Goal: Task Accomplishment & Management: Manage account settings

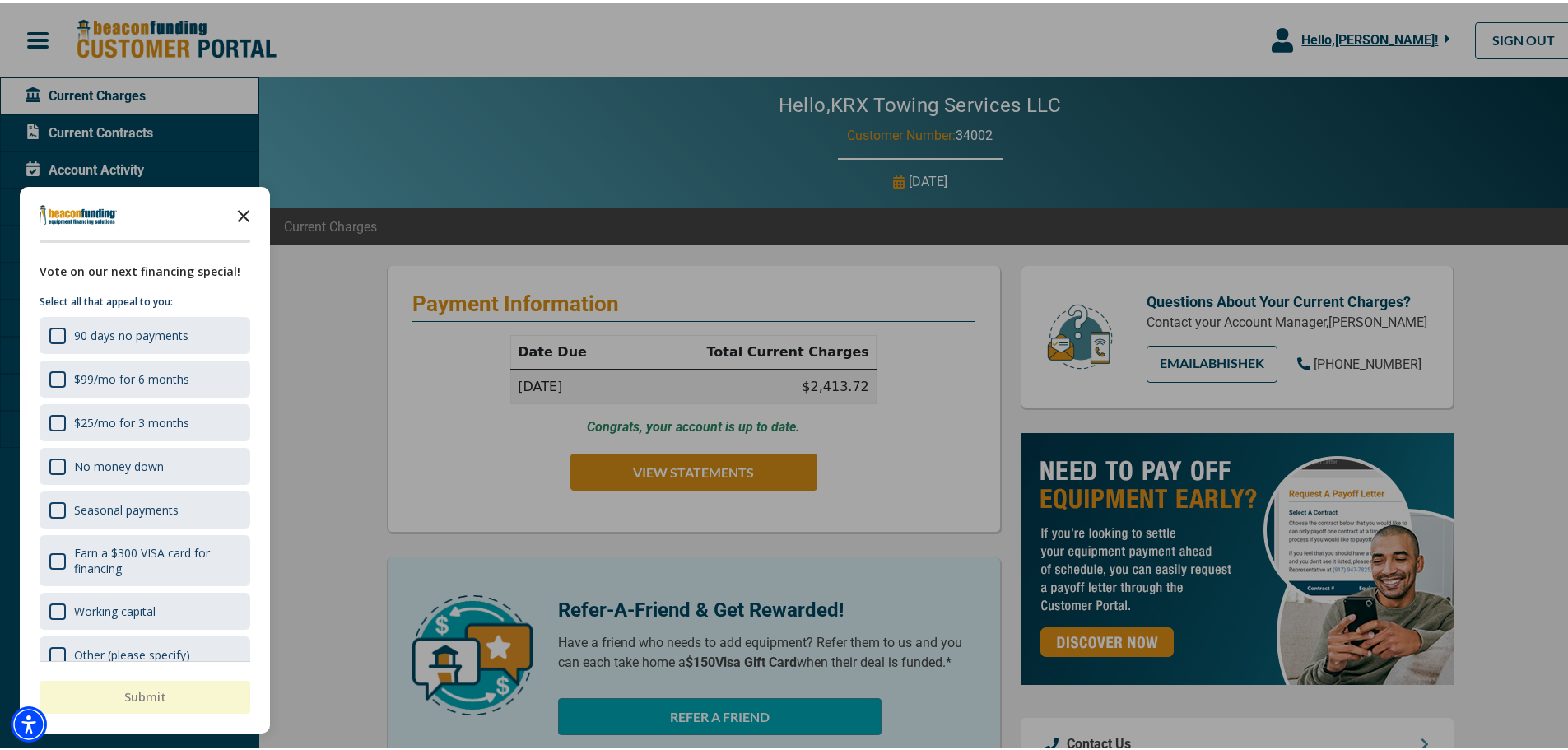
click at [239, 214] on icon "Close the survey" at bounding box center [243, 212] width 33 height 33
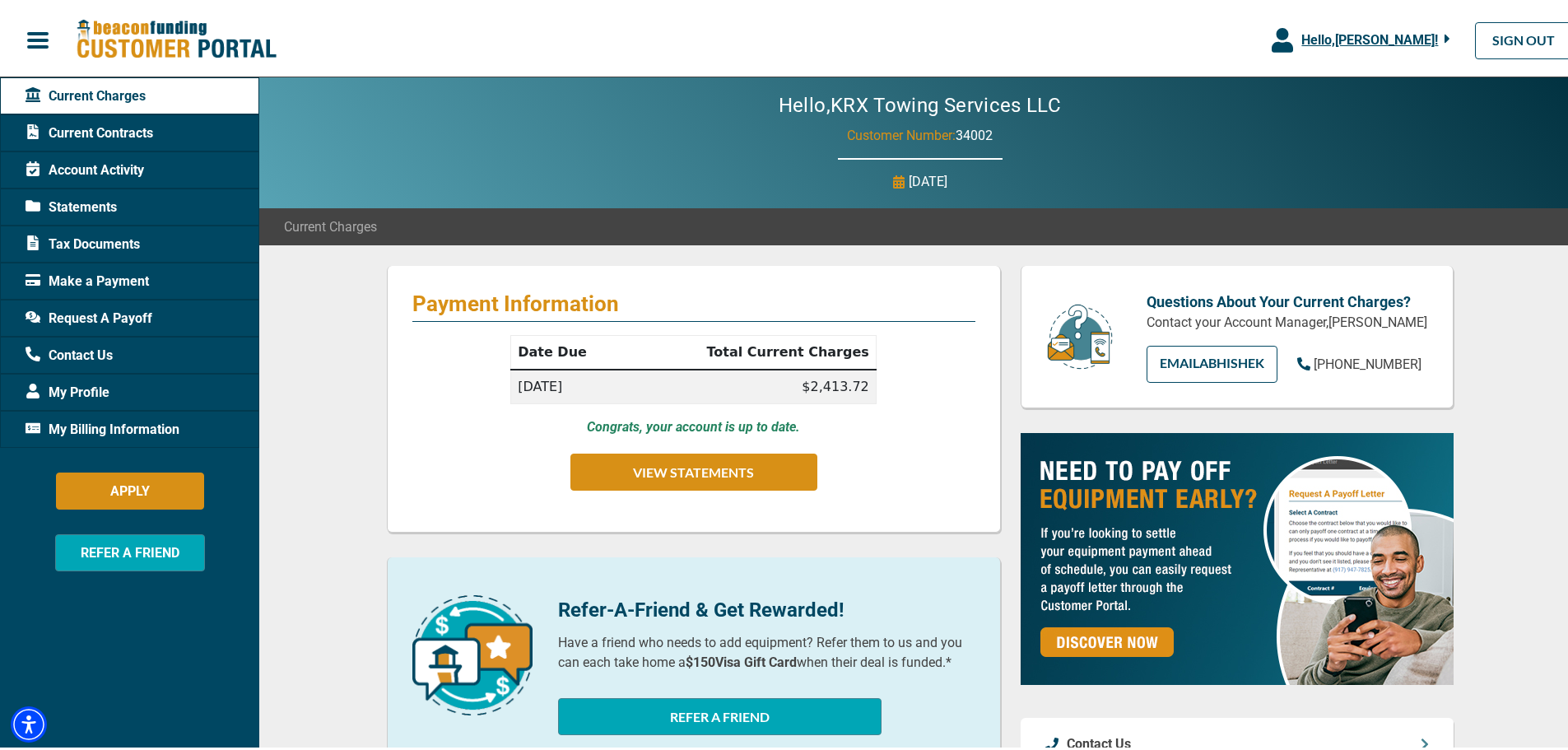
click at [686, 608] on p "Refer-A-Friend & Get Rewarded!" at bounding box center [767, 606] width 418 height 29
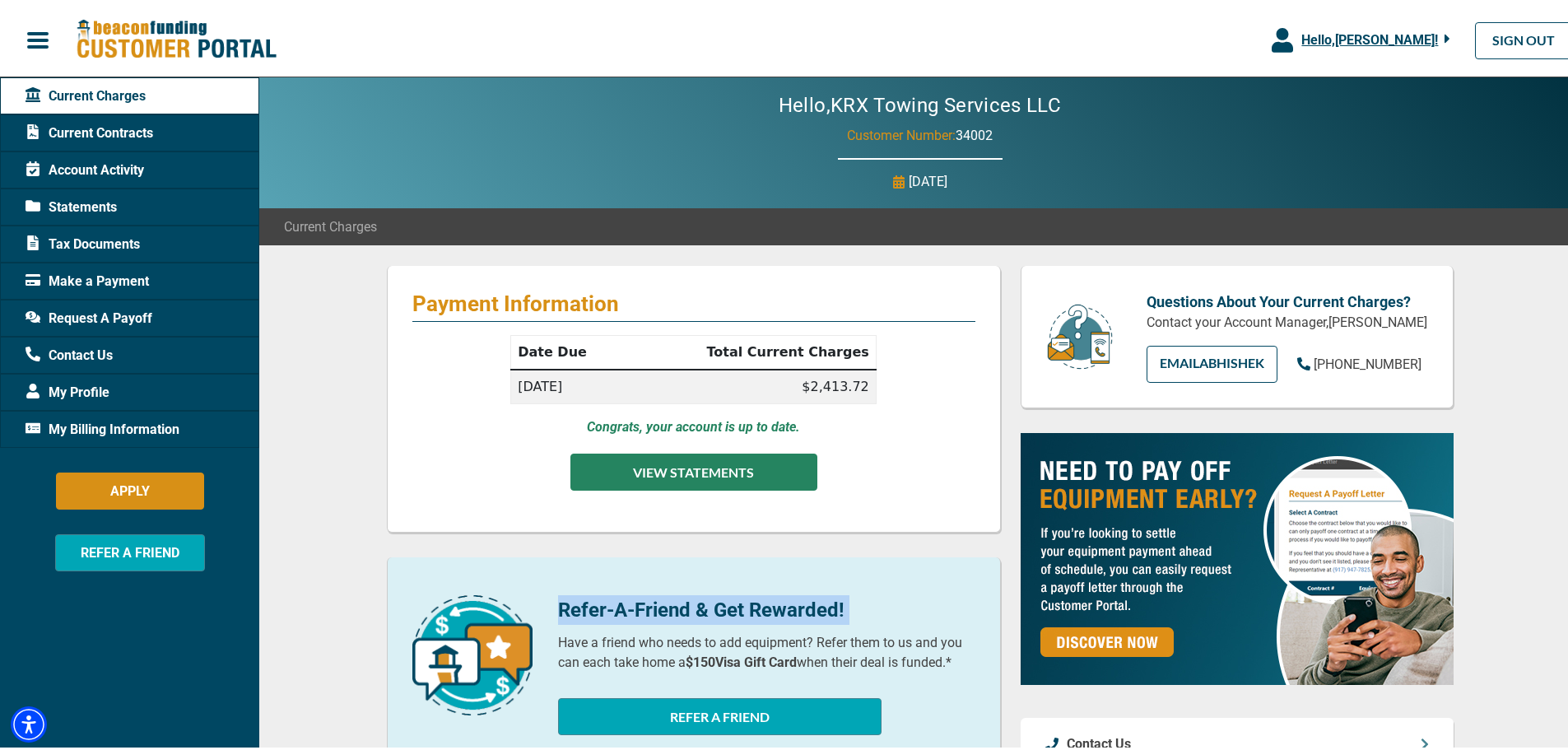
click at [713, 473] on button "VIEW STATEMENTS" at bounding box center [693, 468] width 247 height 37
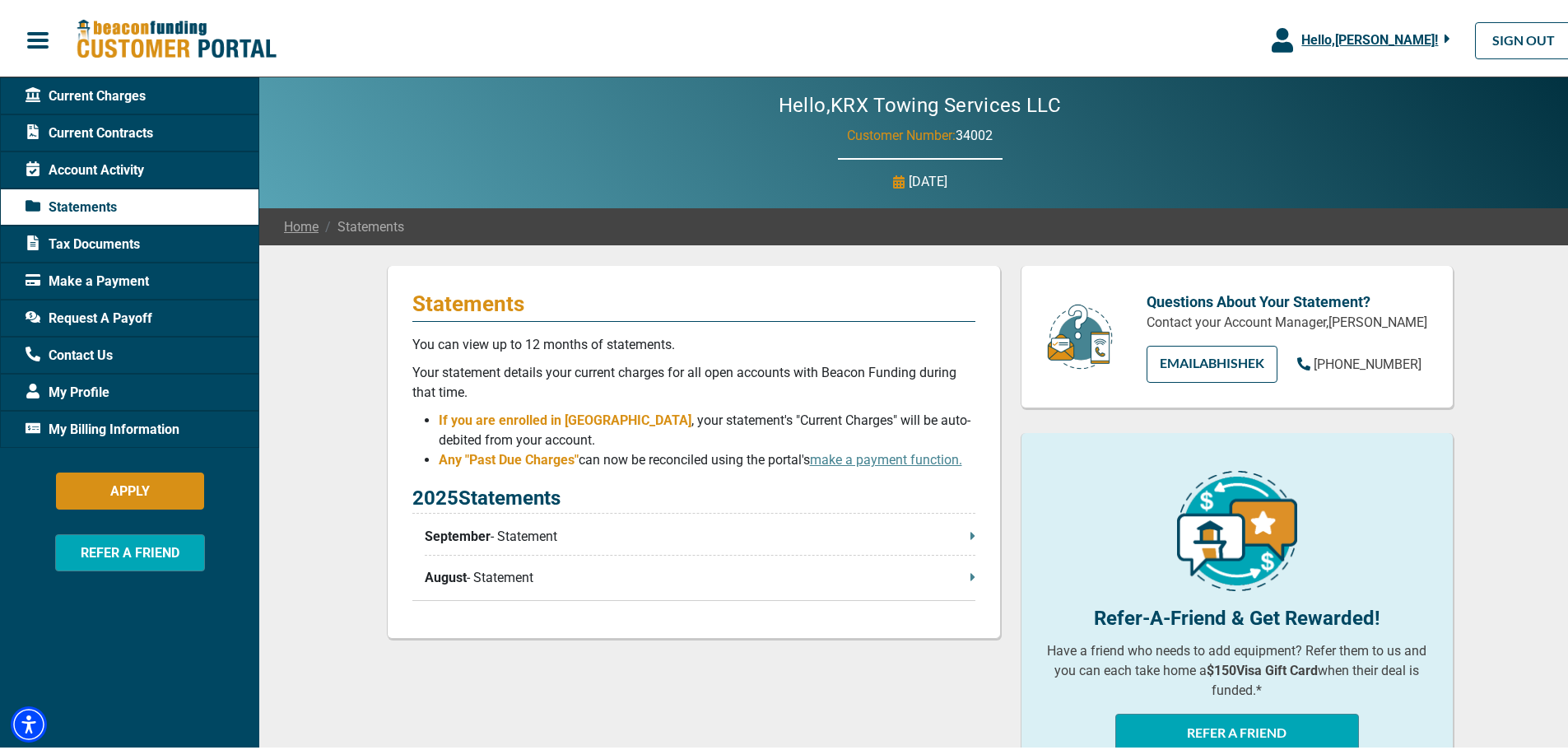
click at [473, 572] on p "August - Statement" at bounding box center [700, 575] width 551 height 20
click at [50, 50] on button "button" at bounding box center [37, 37] width 76 height 35
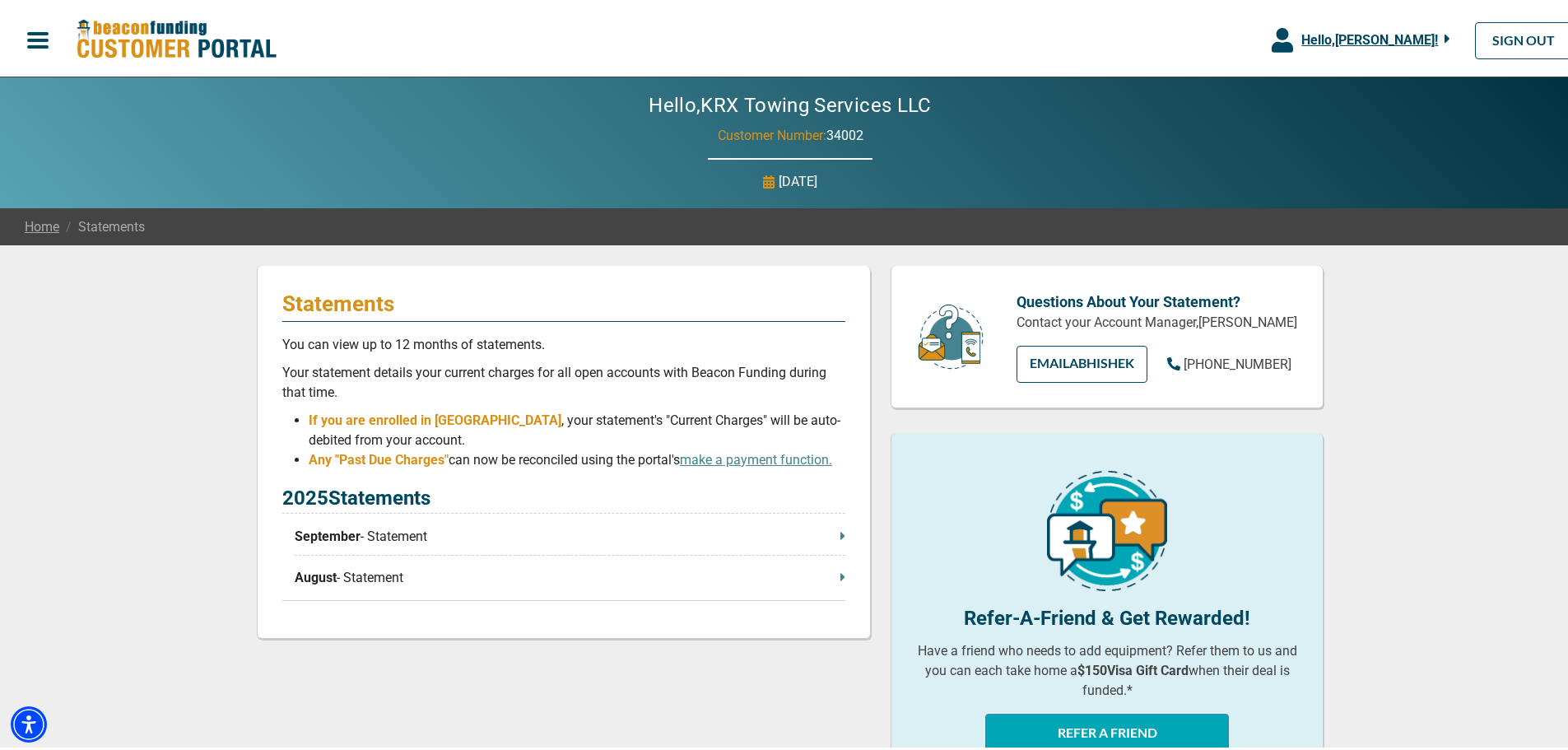
click at [50, 50] on button "button" at bounding box center [37, 37] width 76 height 35
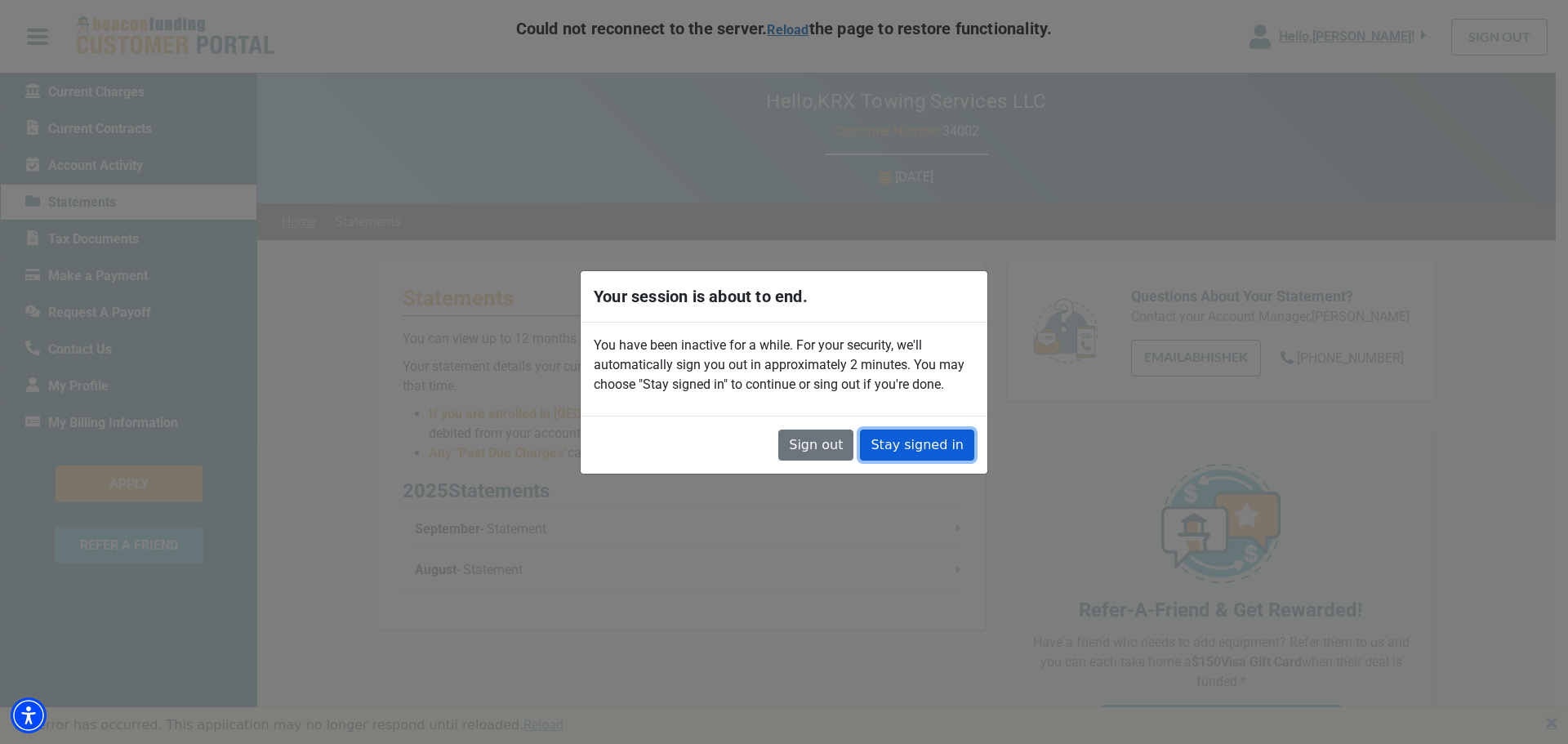
click at [913, 450] on button "Stay signed in" at bounding box center [917, 445] width 114 height 31
